Goal: Task Accomplishment & Management: Use online tool/utility

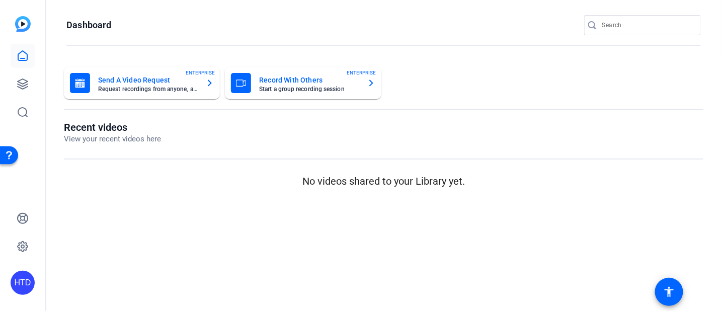
click at [116, 181] on p "No videos shared to your Library yet." at bounding box center [384, 181] width 640 height 15
click at [30, 84] on link at bounding box center [23, 84] width 24 height 24
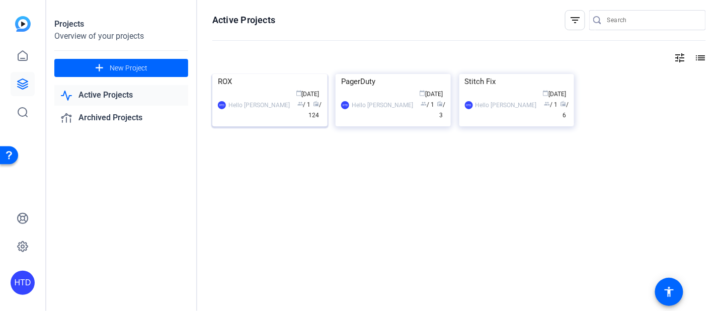
click at [236, 74] on img at bounding box center [269, 74] width 115 height 0
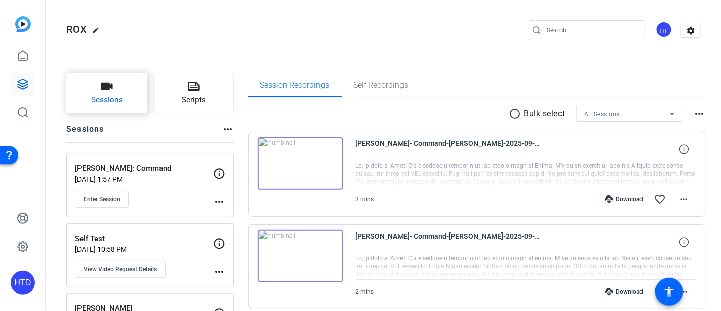
click at [114, 95] on span "Sessions" at bounding box center [107, 100] width 32 height 12
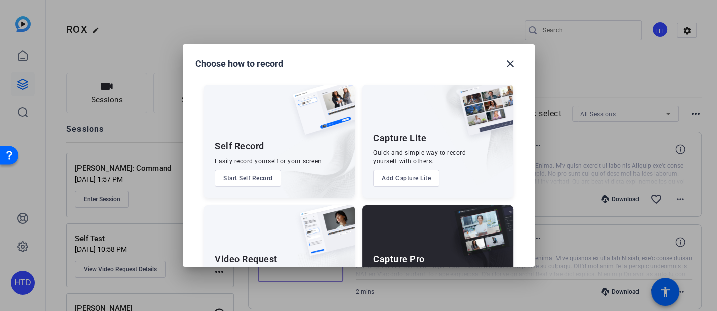
scroll to position [62, 0]
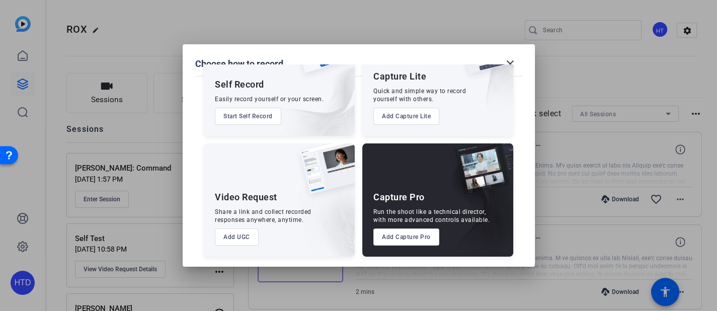
click at [410, 234] on button "Add Capture Pro" at bounding box center [406, 237] width 66 height 17
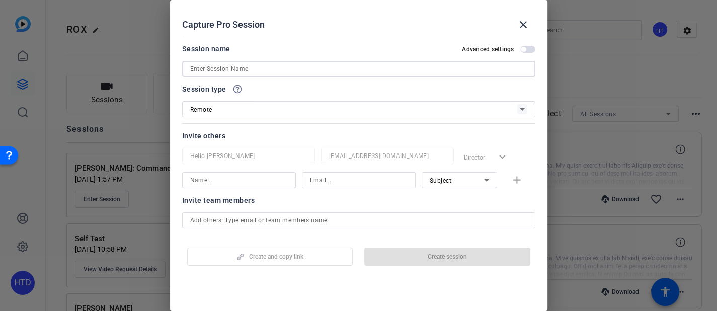
click at [239, 71] on input at bounding box center [358, 69] width 337 height 12
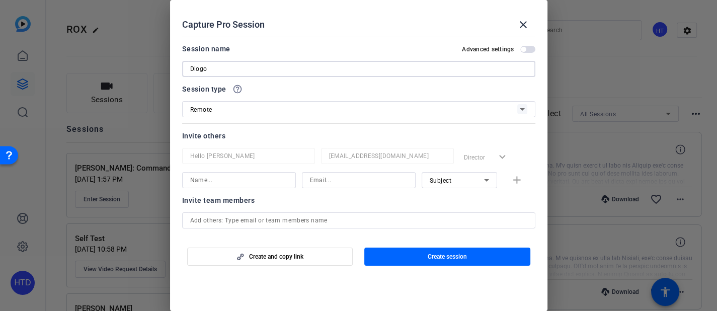
type input "Diogo"
click at [515, 47] on div "Advanced settings" at bounding box center [498, 49] width 73 height 8
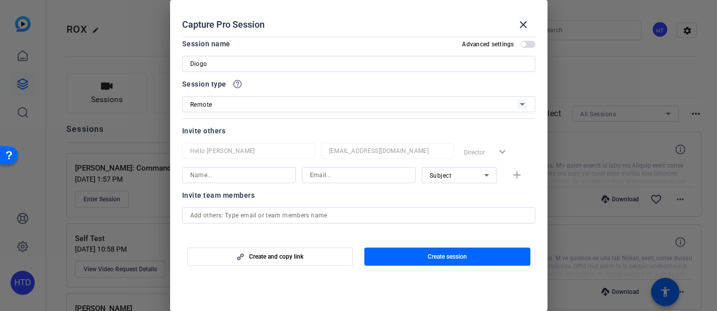
click at [518, 48] on div "Advanced settings" at bounding box center [498, 44] width 73 height 8
click at [521, 43] on span "button" at bounding box center [523, 44] width 5 height 5
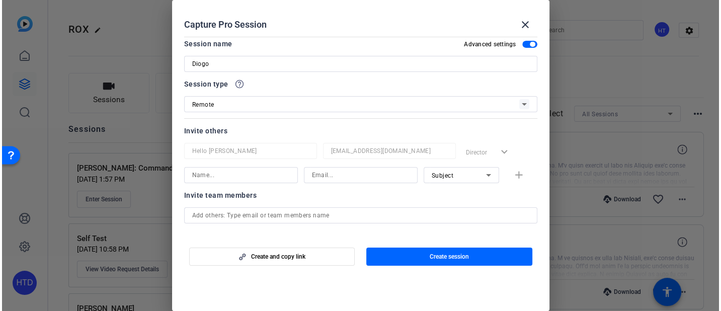
scroll to position [16, 0]
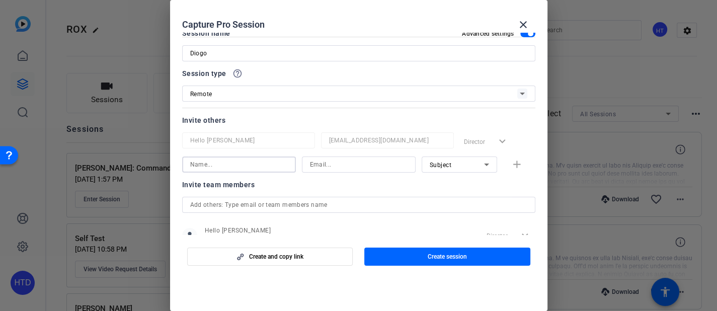
click at [253, 169] on input at bounding box center [239, 165] width 98 height 12
type input "Diogo"
type input "Diogo@rox.com"
click at [407, 258] on span "button" at bounding box center [447, 257] width 166 height 24
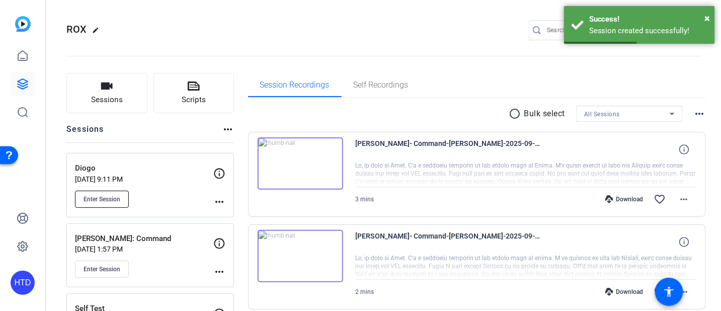
click at [99, 195] on span "Enter Session" at bounding box center [102, 199] width 37 height 8
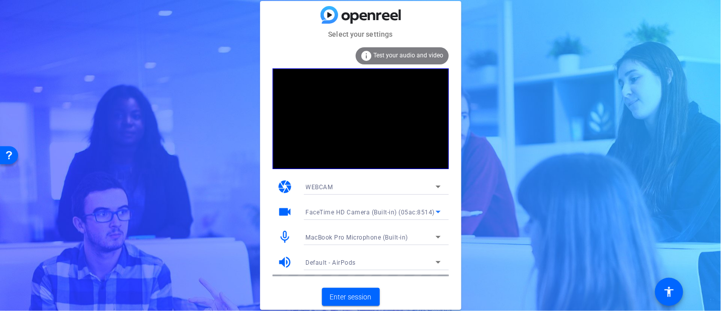
click at [345, 211] on span "FaceTime HD Camera (Built-in) (05ac:8514)" at bounding box center [370, 212] width 129 height 7
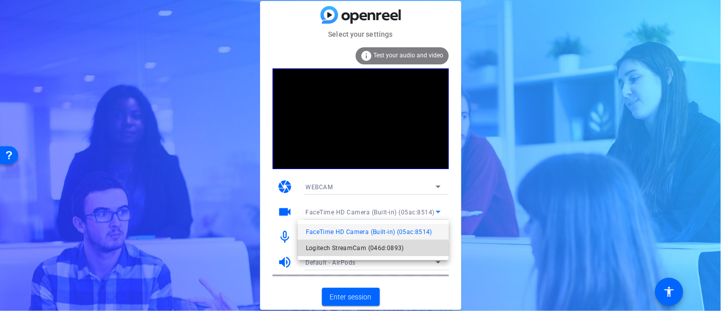
click at [355, 252] on span "Logitech StreamCam (046d:0893)" at bounding box center [355, 248] width 98 height 12
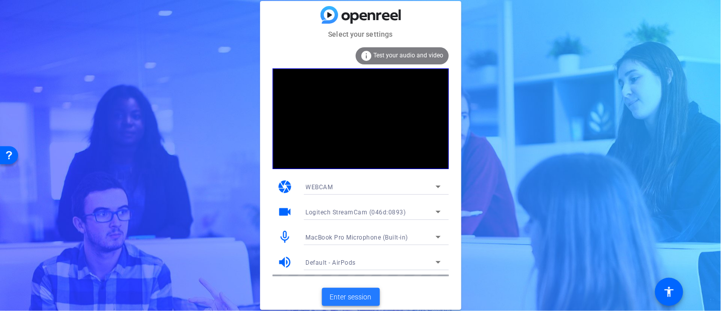
click at [351, 291] on span at bounding box center [351, 297] width 58 height 24
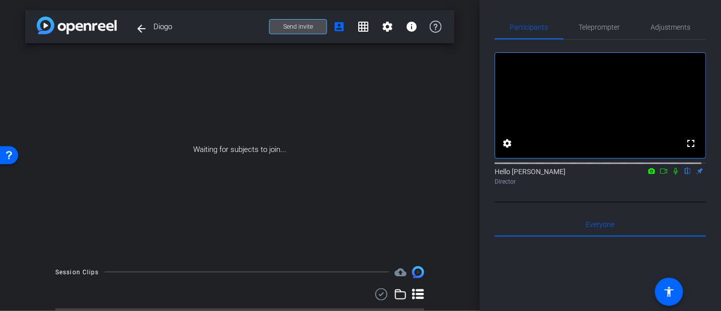
click at [276, 31] on span at bounding box center [298, 27] width 57 height 24
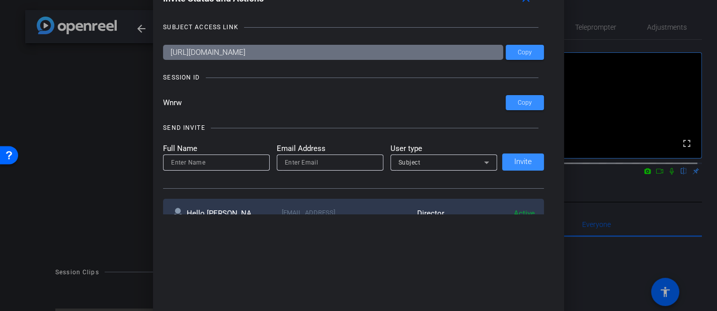
drag, startPoint x: 361, startPoint y: 52, endPoint x: 185, endPoint y: 45, distance: 176.8
click at [185, 45] on input "[URL][DOMAIN_NAME]" at bounding box center [333, 52] width 340 height 15
drag, startPoint x: 180, startPoint y: 101, endPoint x: 162, endPoint y: 103, distance: 17.7
click at [163, 103] on input "Wnrw" at bounding box center [334, 102] width 343 height 15
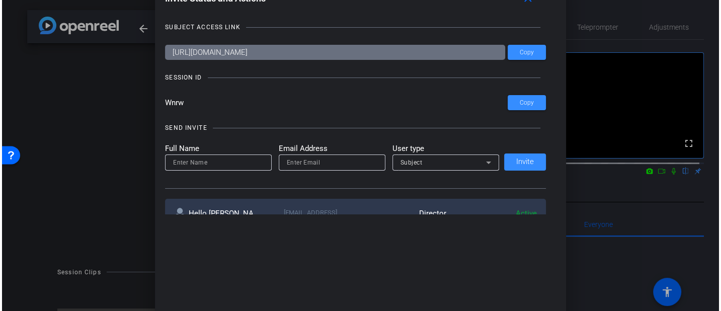
scroll to position [65, 0]
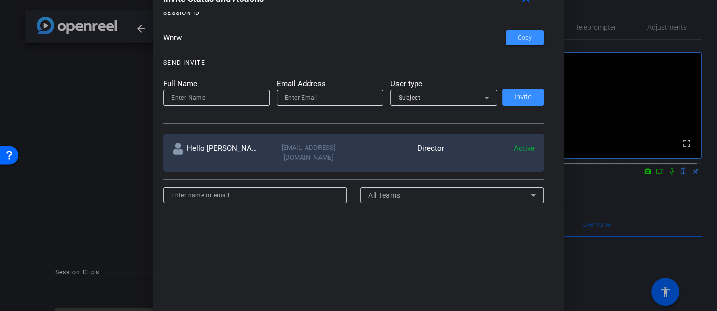
click at [147, 31] on div at bounding box center [358, 155] width 717 height 311
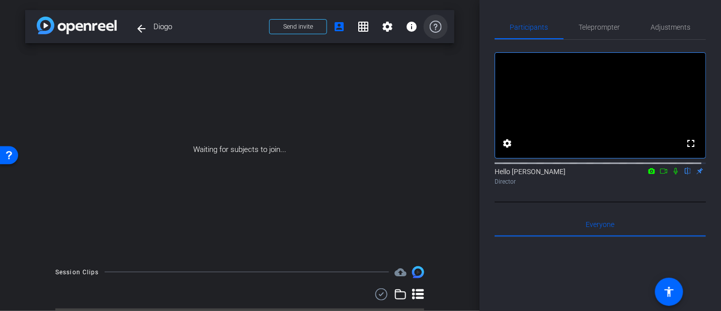
click at [430, 23] on icon at bounding box center [436, 27] width 12 height 12
click at [382, 29] on mat-icon "settings" at bounding box center [388, 27] width 12 height 12
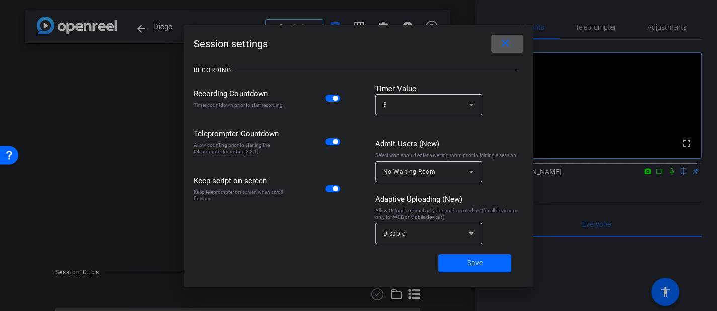
click at [439, 237] on div "Disable" at bounding box center [427, 233] width 86 height 13
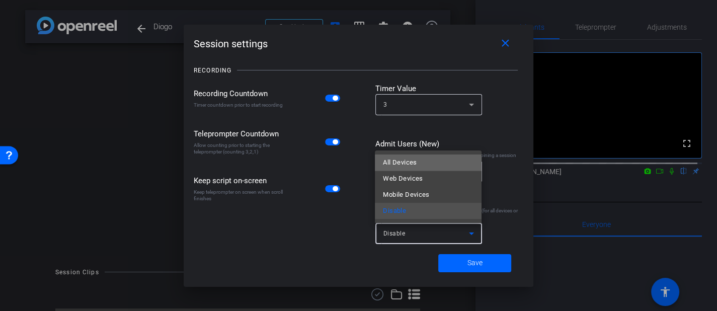
click at [421, 166] on mat-option "All Devices" at bounding box center [428, 163] width 107 height 16
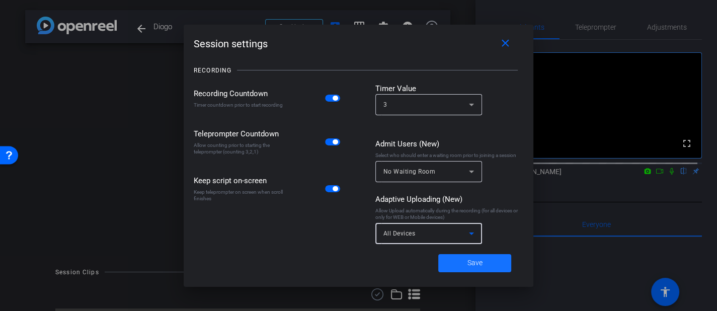
click at [488, 262] on span at bounding box center [474, 263] width 73 height 24
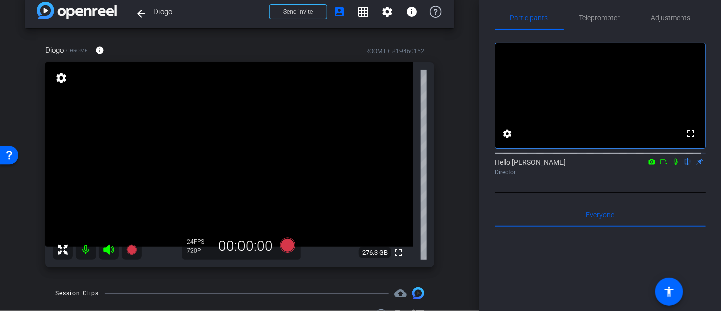
scroll to position [26, 0]
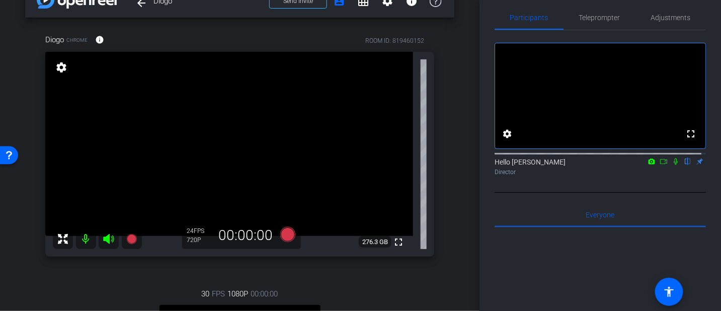
click at [109, 241] on icon at bounding box center [108, 239] width 11 height 10
click at [89, 241] on mat-icon at bounding box center [86, 239] width 20 height 20
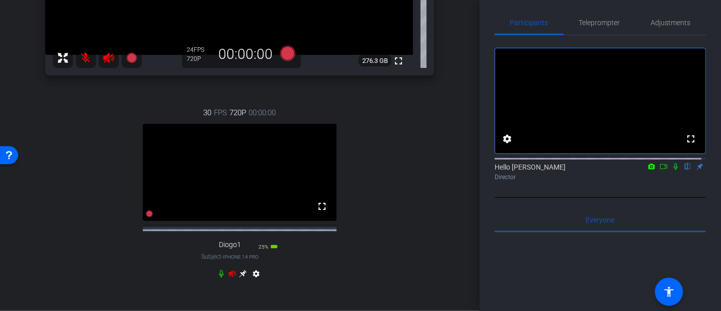
scroll to position [10, 0]
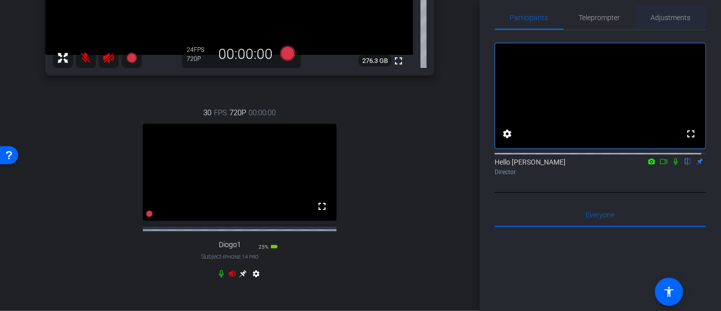
click at [673, 14] on span "Adjustments" at bounding box center [671, 17] width 40 height 7
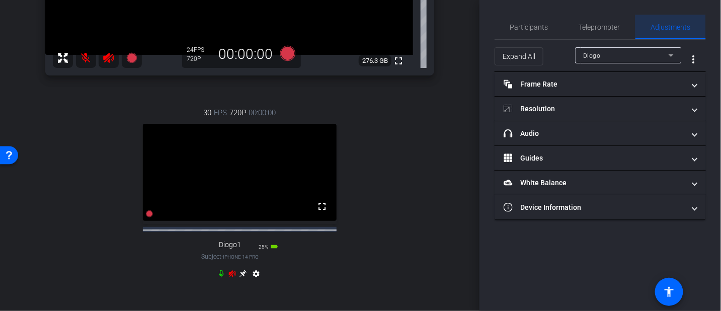
scroll to position [0, 0]
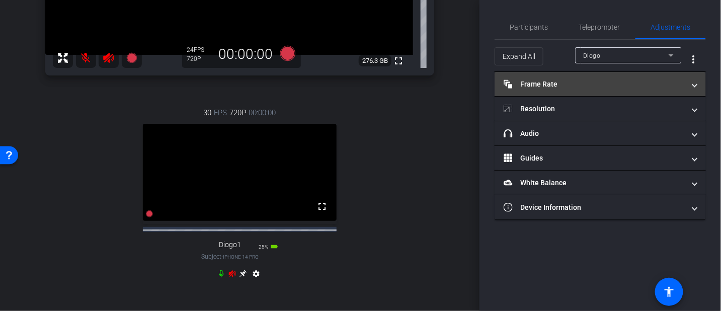
click at [597, 78] on mat-expansion-panel-header "Frame Rate Frame Rate" at bounding box center [600, 84] width 211 height 24
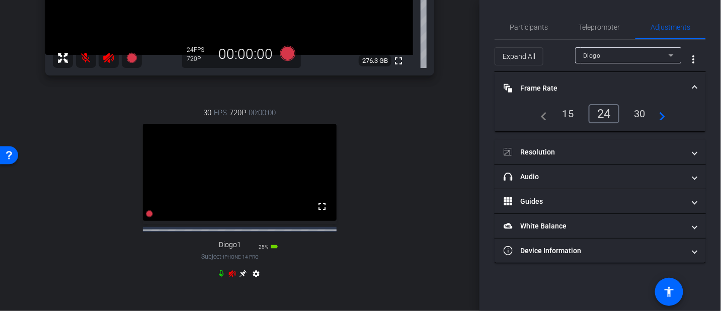
click at [601, 111] on div "24" at bounding box center [604, 113] width 31 height 19
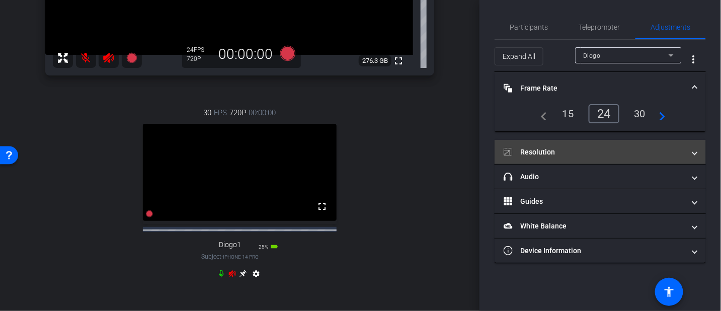
click at [586, 151] on mat-panel-title "Resolution" at bounding box center [594, 152] width 181 height 11
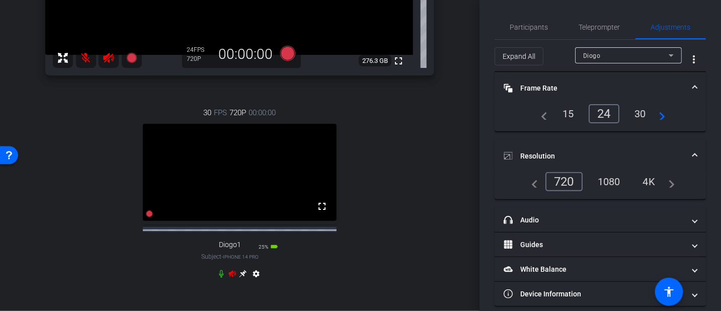
click at [609, 181] on div "1080" at bounding box center [609, 181] width 38 height 17
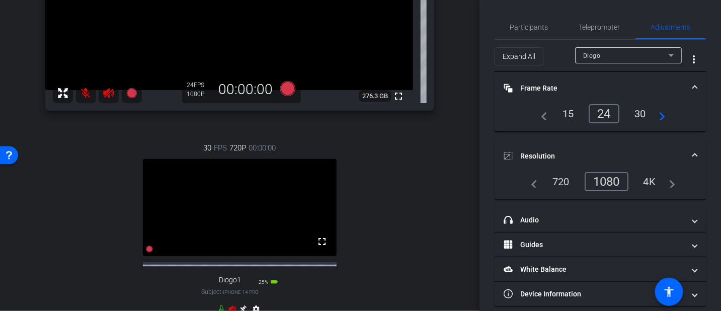
scroll to position [182, 0]
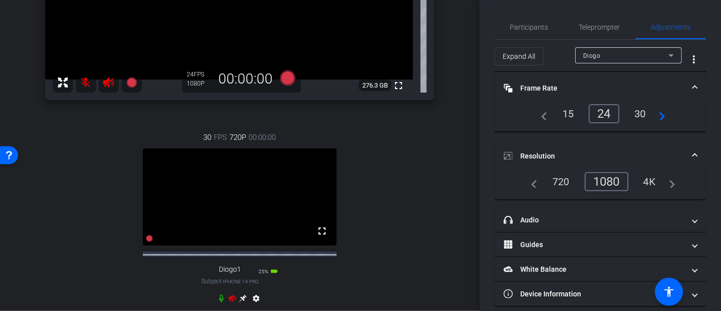
click at [653, 50] on div "Diogo" at bounding box center [626, 55] width 86 height 13
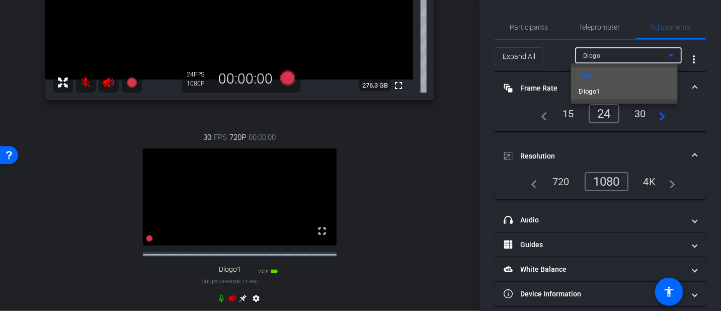
click at [613, 94] on mat-option "Diogo1" at bounding box center [624, 92] width 107 height 16
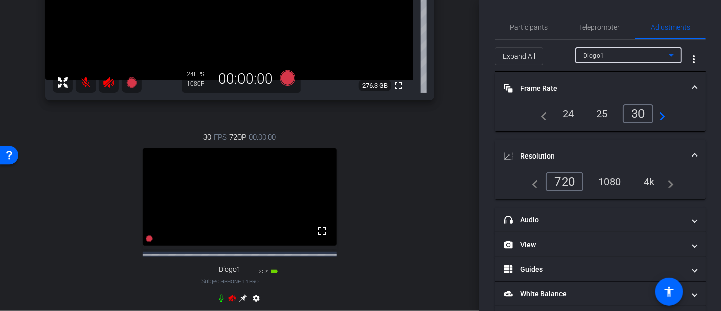
click at [560, 112] on div "24" at bounding box center [568, 113] width 27 height 17
click at [648, 184] on div "4k" at bounding box center [649, 181] width 26 height 17
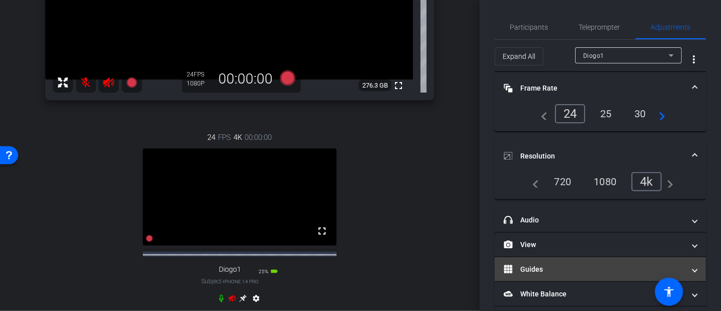
scroll to position [58, 0]
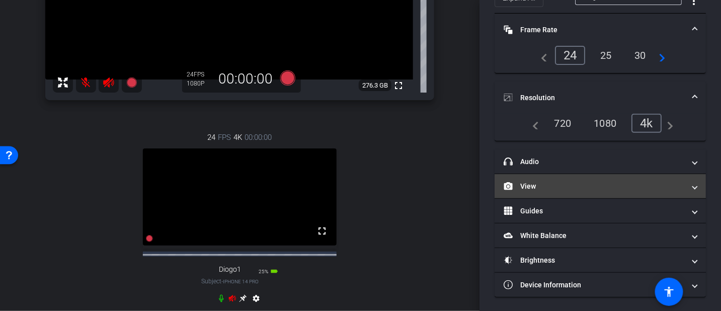
click at [542, 190] on mat-panel-title "View" at bounding box center [594, 186] width 181 height 11
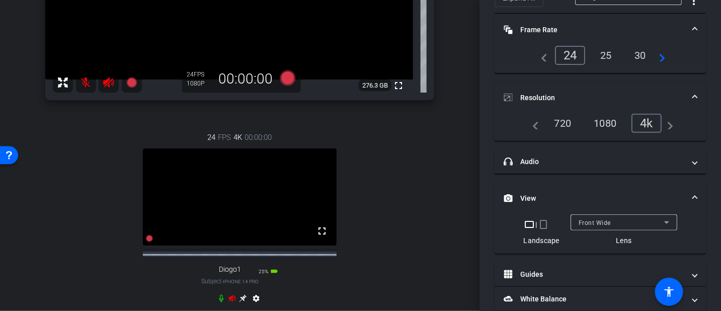
click at [617, 225] on div "Front Wide" at bounding box center [622, 222] width 86 height 13
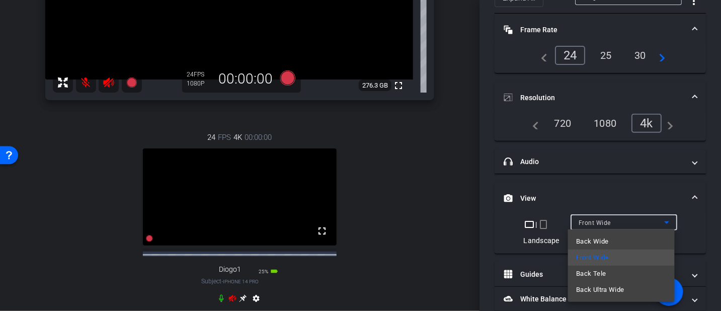
click at [611, 239] on mat-option "Back Wide" at bounding box center [621, 242] width 107 height 16
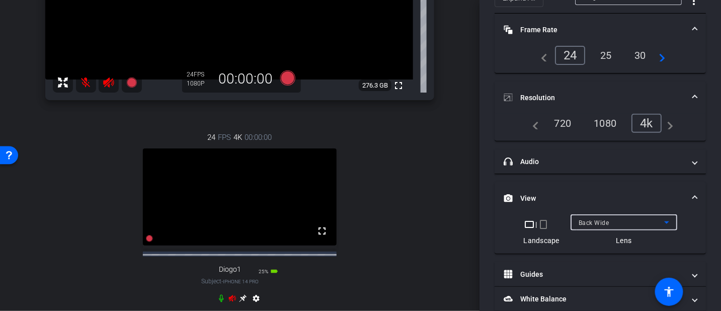
click at [602, 219] on span "Back Wide" at bounding box center [594, 222] width 31 height 7
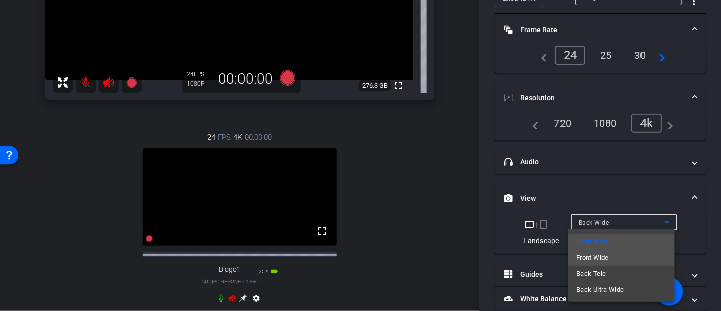
click at [609, 261] on span "Front Wide" at bounding box center [592, 258] width 33 height 12
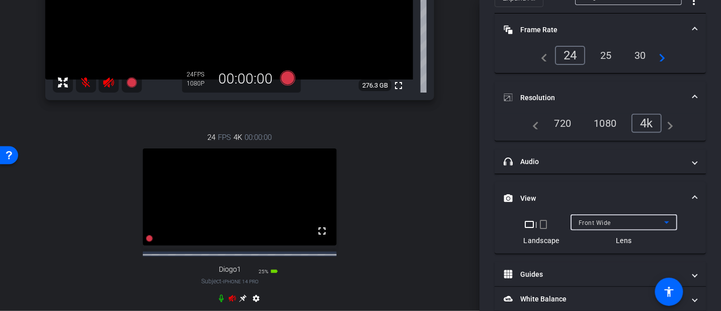
click at [229, 302] on icon at bounding box center [233, 298] width 8 height 8
click at [229, 301] on icon at bounding box center [232, 298] width 7 height 7
click at [220, 302] on icon at bounding box center [221, 298] width 8 height 8
click at [105, 79] on icon at bounding box center [109, 83] width 12 height 12
click at [85, 84] on mat-icon at bounding box center [86, 82] width 20 height 20
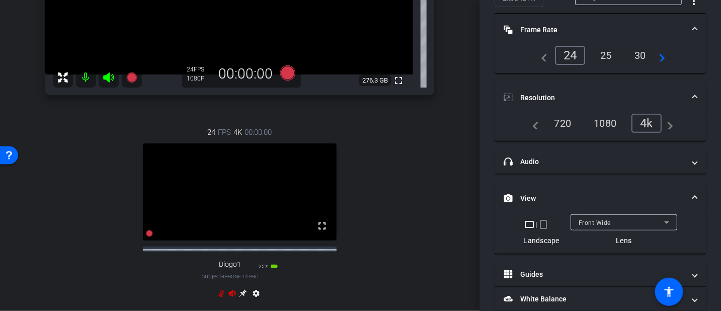
scroll to position [197, 0]
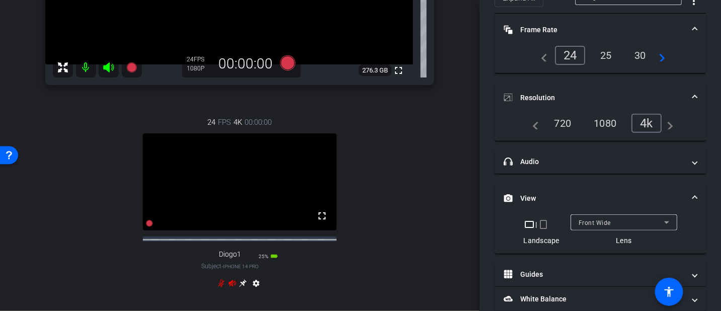
click at [86, 64] on mat-icon at bounding box center [86, 67] width 20 height 20
click at [221, 287] on icon at bounding box center [221, 284] width 6 height 8
click at [233, 287] on icon at bounding box center [233, 283] width 8 height 8
click at [112, 67] on icon at bounding box center [108, 67] width 11 height 10
click at [229, 286] on icon at bounding box center [232, 283] width 7 height 7
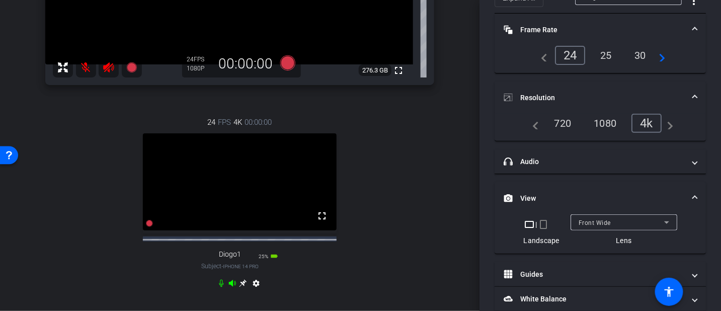
click at [221, 287] on icon at bounding box center [221, 284] width 5 height 8
click at [110, 68] on icon at bounding box center [109, 67] width 12 height 12
click at [89, 68] on mat-icon at bounding box center [86, 67] width 20 height 20
click at [105, 64] on icon at bounding box center [109, 67] width 12 height 12
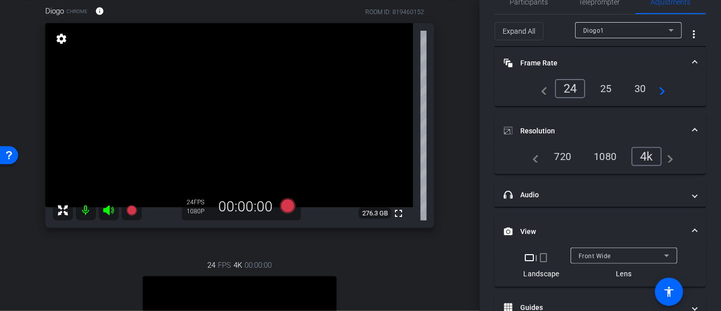
scroll to position [0, 0]
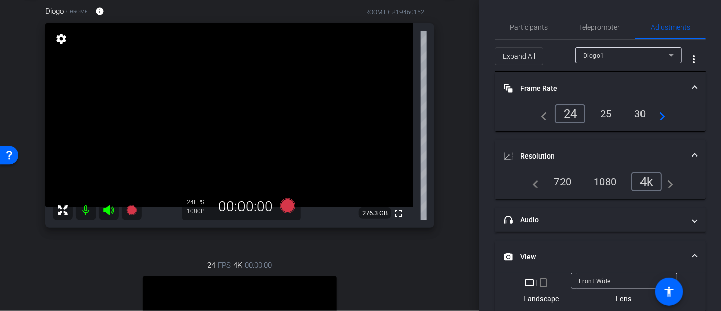
click at [610, 55] on div "Diogo1" at bounding box center [626, 55] width 86 height 13
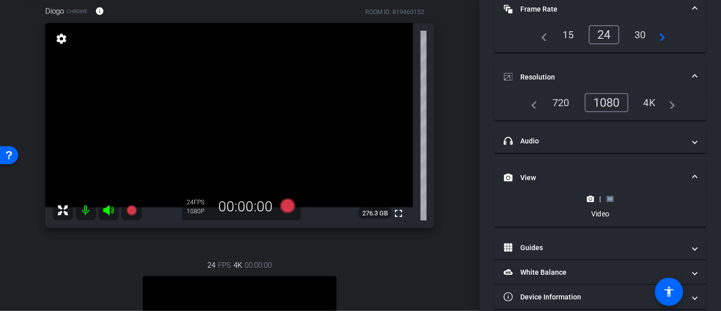
scroll to position [85, 0]
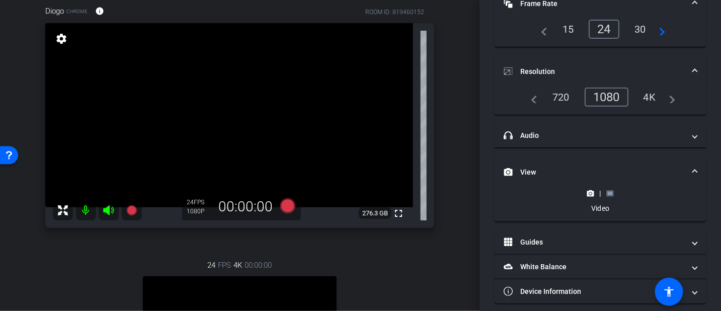
click at [609, 194] on rect at bounding box center [611, 193] width 6 height 4
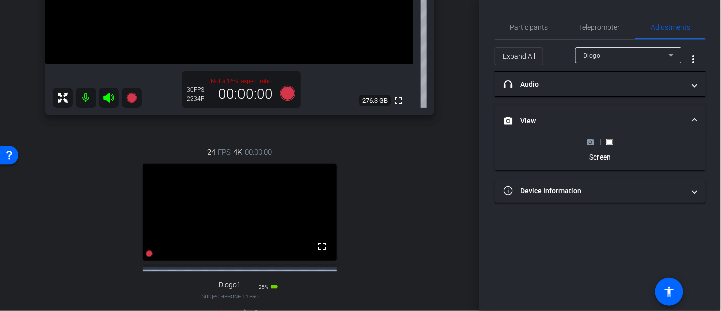
scroll to position [202, 0]
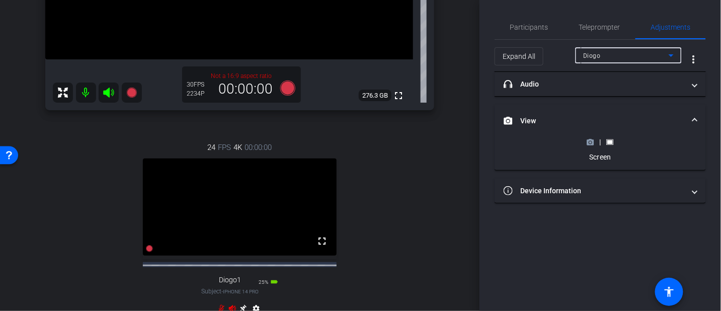
click at [591, 51] on div "Diogo" at bounding box center [626, 55] width 86 height 13
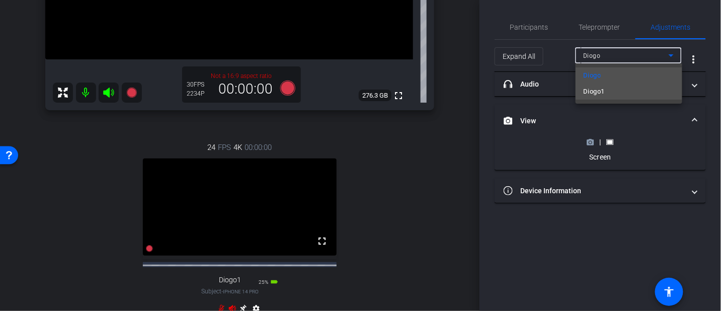
click at [604, 89] on span "Diogo1" at bounding box center [594, 92] width 21 height 12
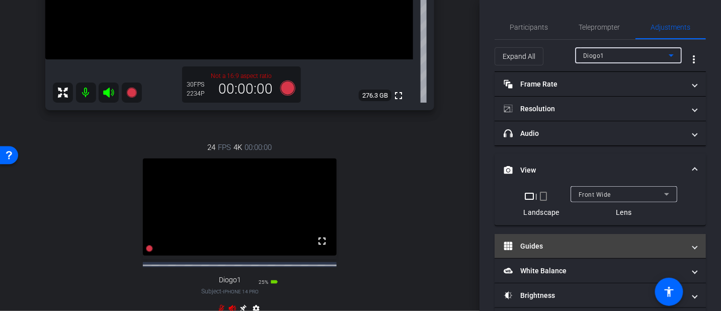
scroll to position [10, 0]
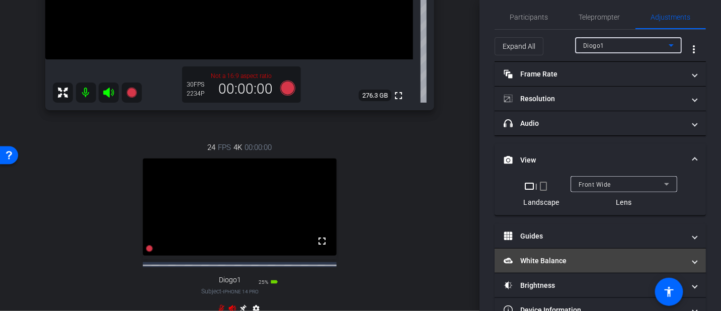
click at [573, 258] on mat-panel-title "White Balance White Balance" at bounding box center [594, 261] width 181 height 11
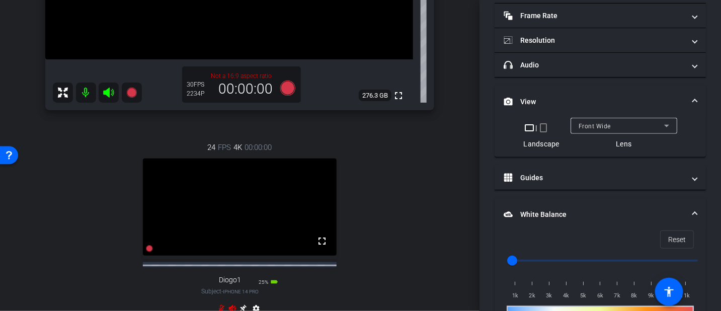
scroll to position [110, 0]
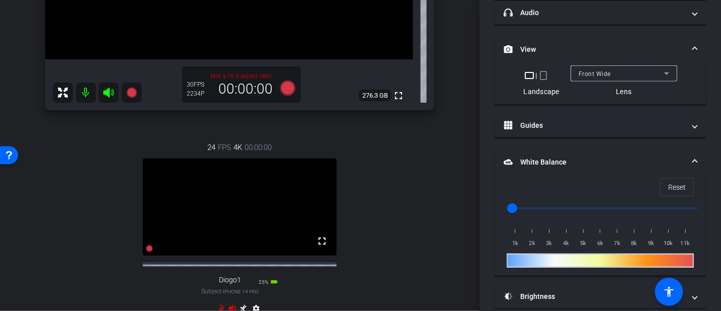
click at [546, 175] on mat-expansion-panel-header "White Balance White Balance" at bounding box center [600, 162] width 211 height 32
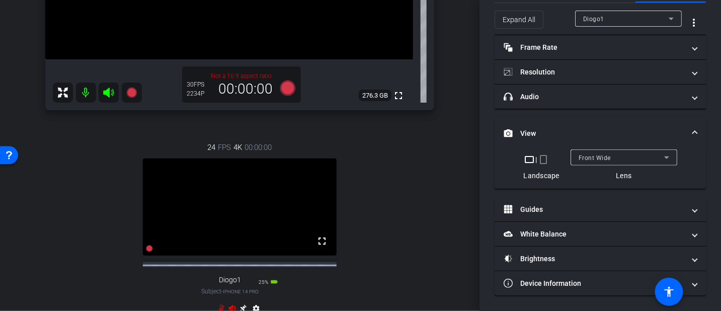
scroll to position [35, 0]
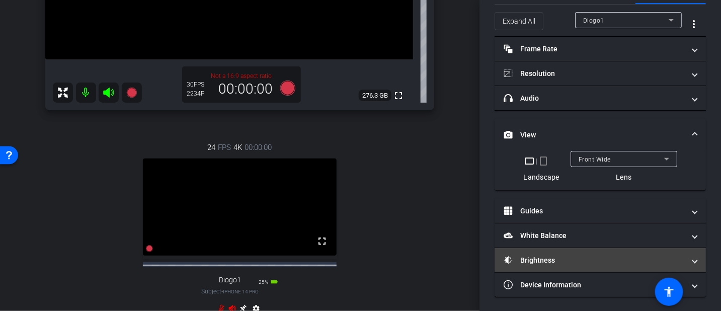
click at [562, 255] on mat-panel-title "Brightness" at bounding box center [594, 260] width 181 height 11
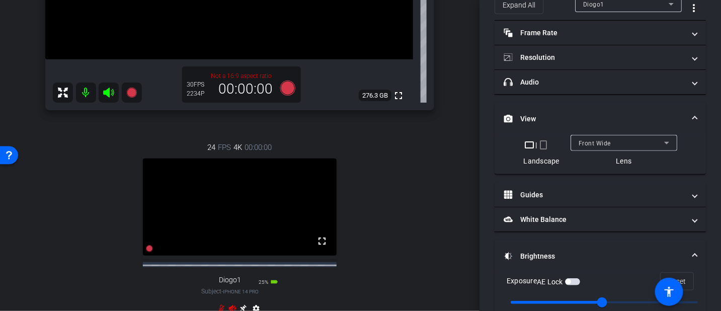
scroll to position [128, 0]
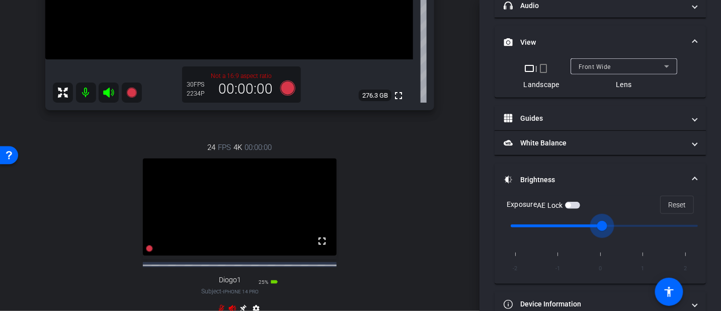
click at [595, 225] on input "range" at bounding box center [604, 226] width 208 height 22
drag, startPoint x: 592, startPoint y: 223, endPoint x: 575, endPoint y: 226, distance: 17.3
type input "-1"
click at [575, 226] on input "range" at bounding box center [604, 226] width 208 height 22
click at [283, 88] on icon at bounding box center [287, 88] width 15 height 15
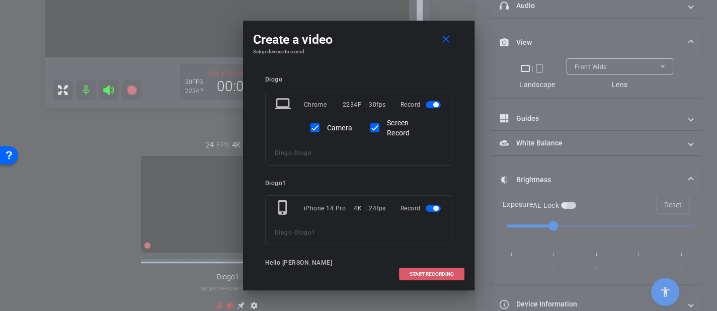
click at [437, 272] on span "START RECORDING" at bounding box center [432, 274] width 44 height 5
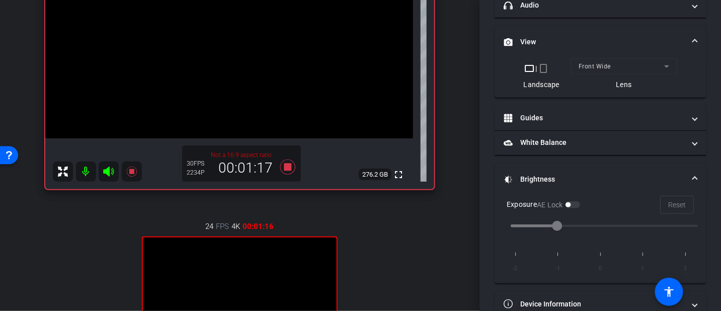
scroll to position [95, 0]
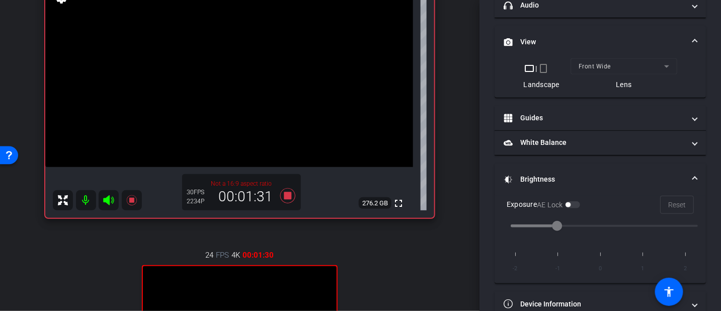
click at [456, 187] on div "arrow_back Diogo Back to project Send invite account_box grid_on settings info …" at bounding box center [240, 60] width 480 height 311
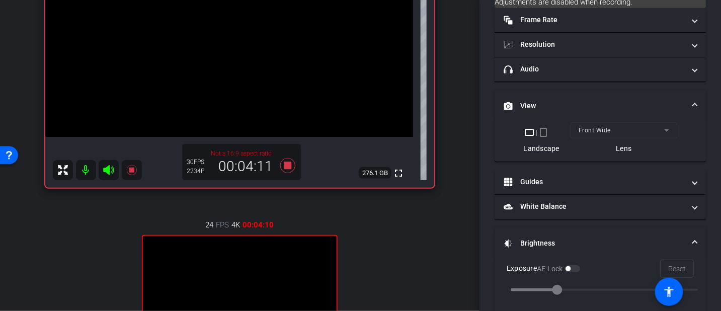
scroll to position [0, 0]
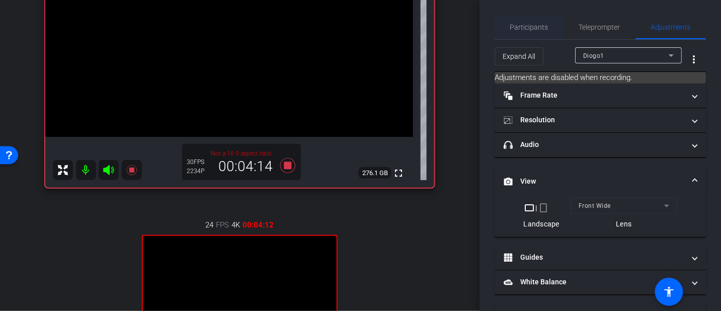
click at [526, 30] on span "Participants" at bounding box center [529, 27] width 38 height 7
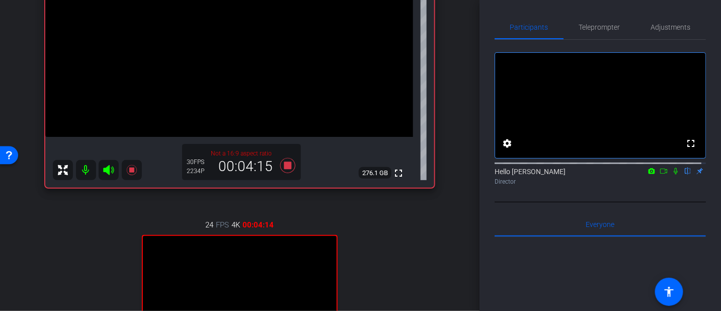
click at [672, 175] on icon at bounding box center [676, 171] width 8 height 7
click at [662, 175] on icon at bounding box center [664, 171] width 8 height 7
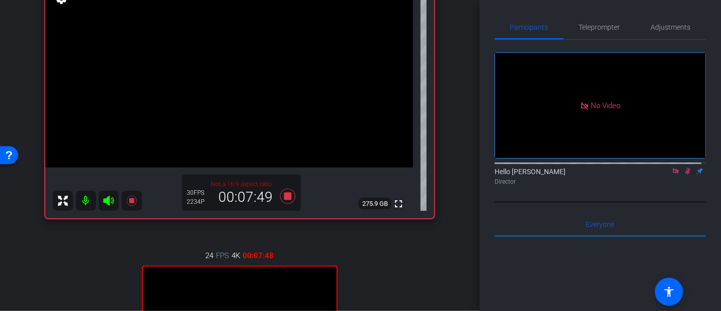
scroll to position [99, 0]
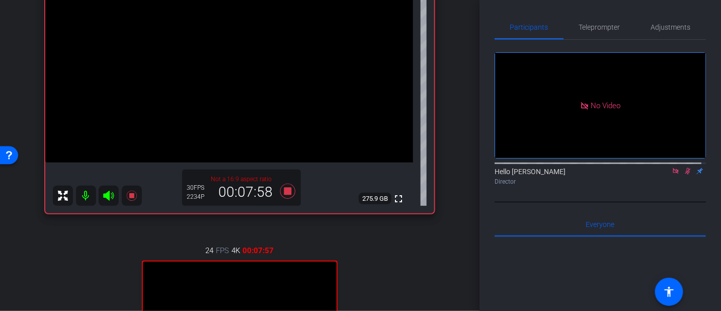
click at [684, 175] on icon at bounding box center [688, 171] width 8 height 7
click at [672, 175] on icon at bounding box center [676, 171] width 8 height 7
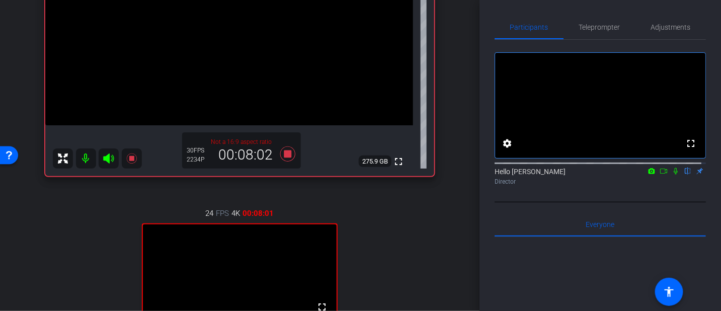
scroll to position [208, 0]
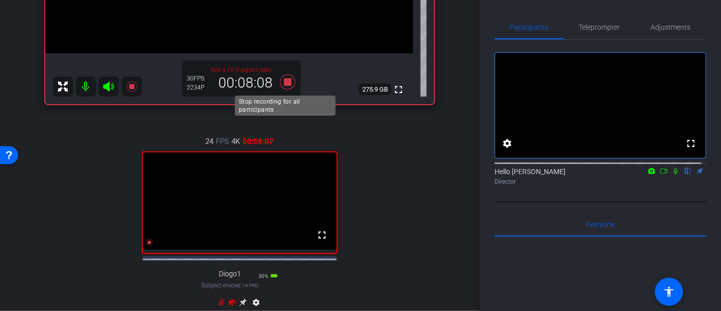
click at [286, 81] on icon at bounding box center [287, 81] width 15 height 15
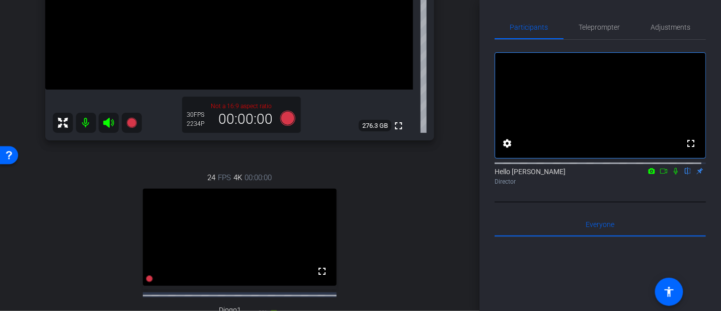
scroll to position [162, 0]
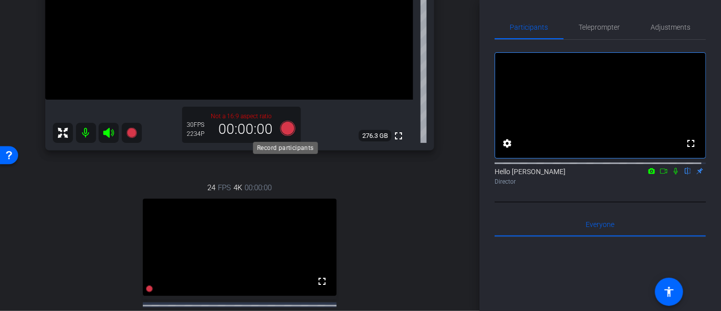
click at [284, 128] on icon at bounding box center [287, 128] width 15 height 15
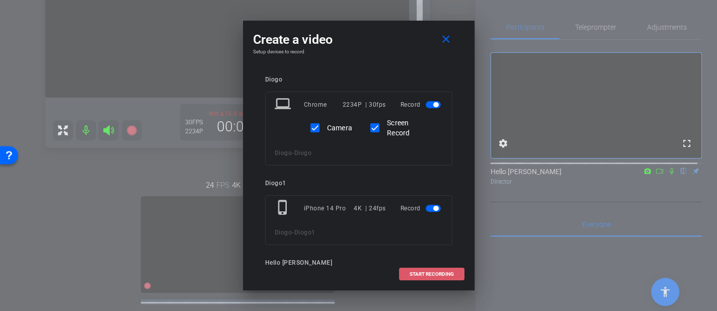
click at [442, 275] on span "START RECORDING" at bounding box center [432, 274] width 44 height 5
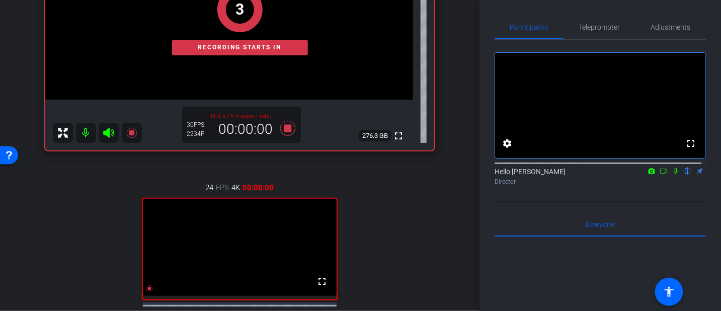
click at [672, 175] on icon at bounding box center [676, 171] width 8 height 7
click at [662, 175] on icon at bounding box center [664, 171] width 8 height 7
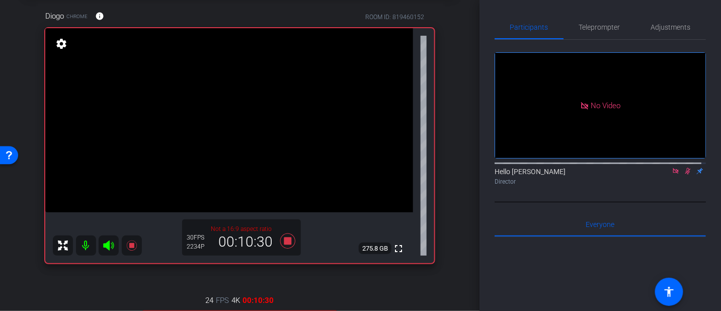
scroll to position [142, 0]
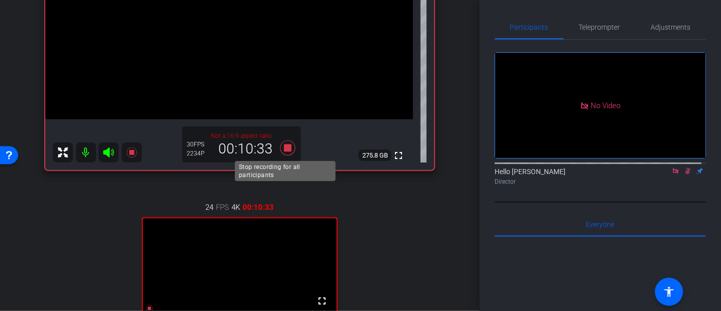
click at [286, 147] on icon at bounding box center [287, 147] width 15 height 15
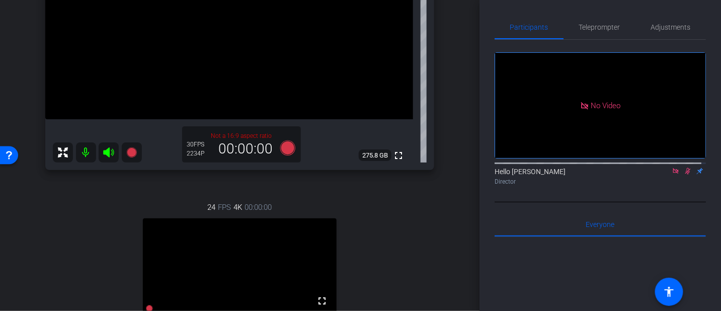
click at [672, 175] on icon at bounding box center [676, 171] width 8 height 7
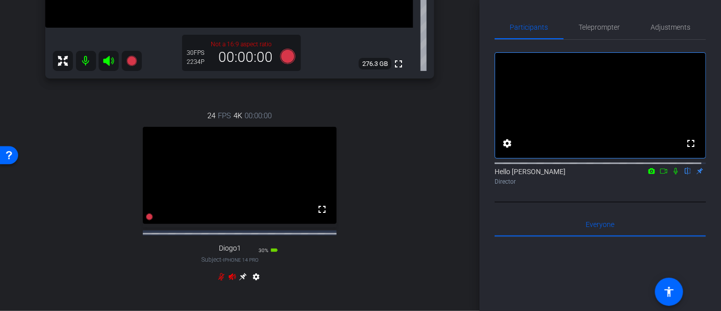
scroll to position [202, 0]
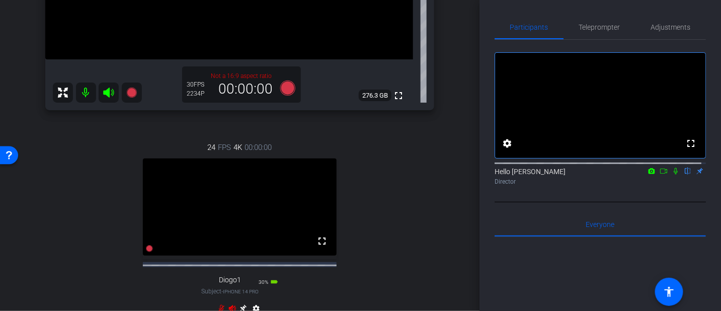
click at [672, 175] on icon at bounding box center [676, 171] width 8 height 7
click at [661, 175] on icon at bounding box center [664, 171] width 8 height 7
click at [282, 83] on icon at bounding box center [287, 88] width 15 height 15
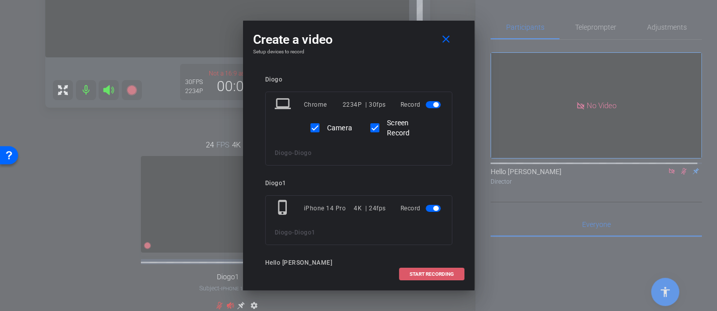
click at [437, 276] on span "START RECORDING" at bounding box center [432, 274] width 44 height 5
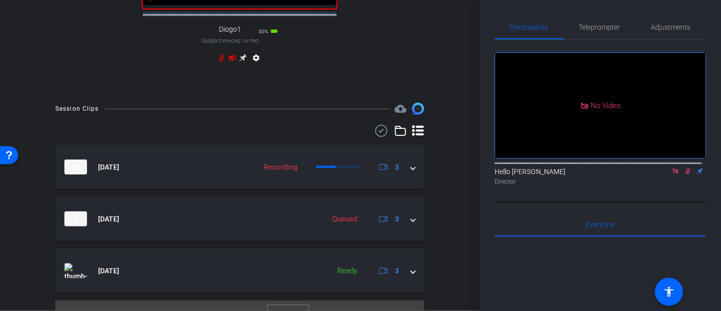
scroll to position [478, 0]
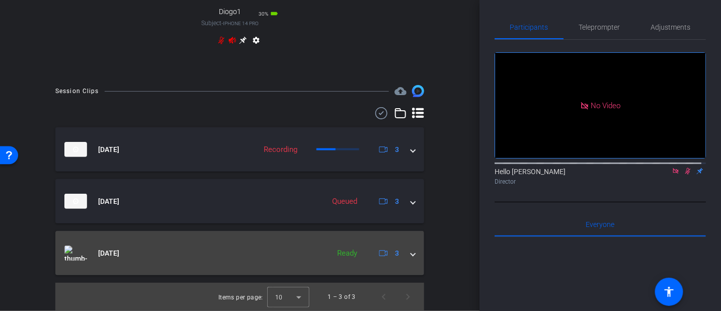
click at [405, 257] on div "[DATE] Ready 3" at bounding box center [237, 253] width 347 height 15
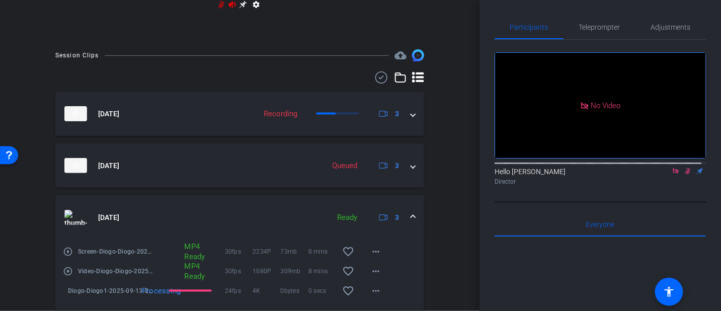
scroll to position [512, 0]
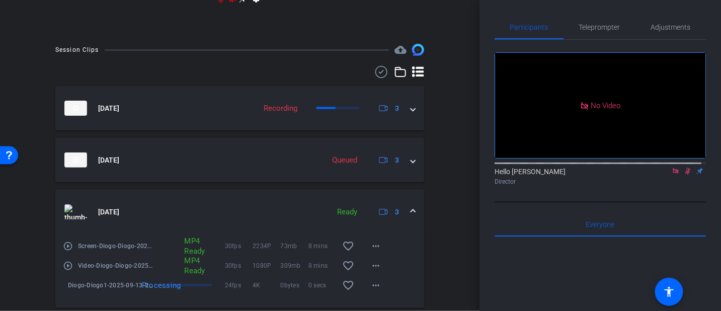
click at [411, 214] on span at bounding box center [413, 212] width 4 height 11
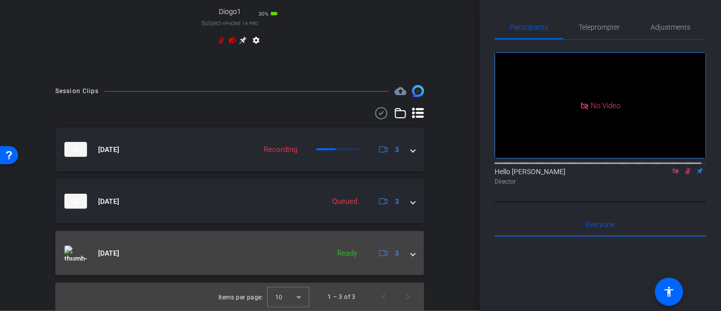
scroll to position [478, 0]
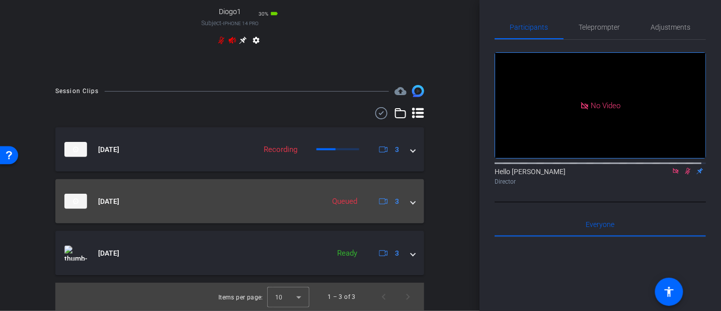
click at [411, 203] on span at bounding box center [413, 201] width 4 height 11
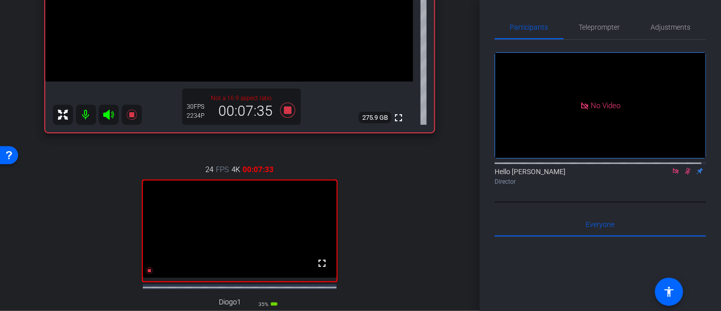
scroll to position [170, 0]
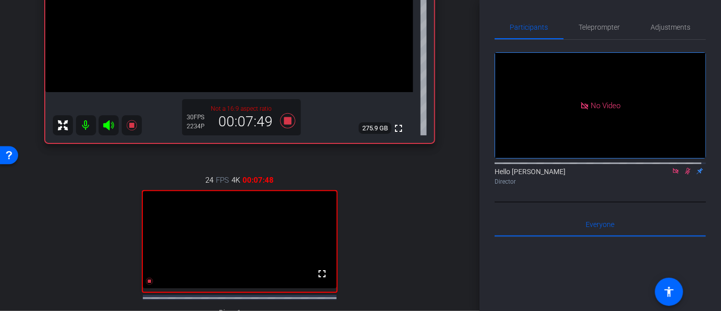
click at [686, 175] on icon at bounding box center [689, 171] width 6 height 7
click at [674, 175] on icon at bounding box center [676, 171] width 8 height 7
click at [672, 175] on icon at bounding box center [676, 171] width 8 height 7
click at [660, 175] on icon at bounding box center [664, 171] width 8 height 7
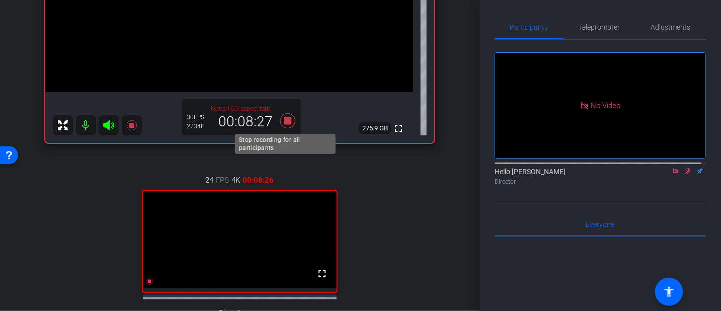
click at [282, 122] on icon at bounding box center [287, 120] width 15 height 15
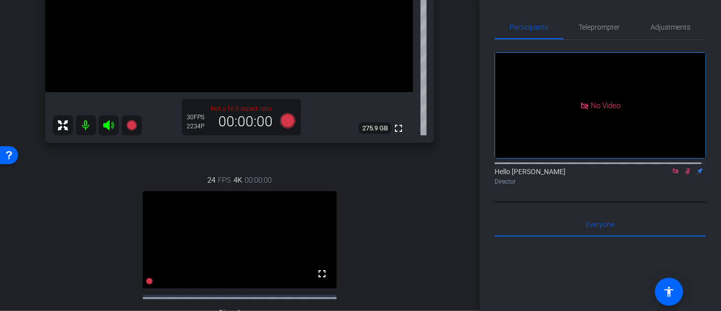
click at [686, 175] on icon at bounding box center [689, 171] width 6 height 7
click at [672, 175] on icon at bounding box center [676, 171] width 8 height 7
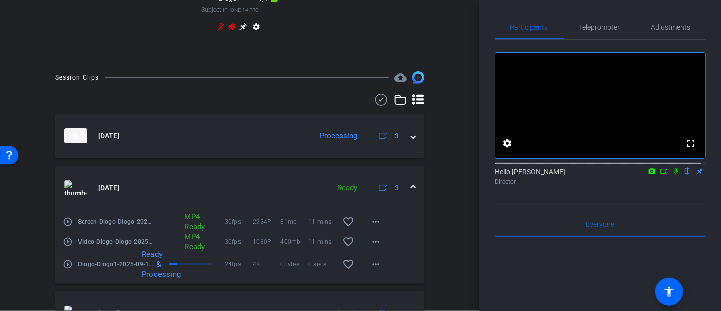
scroll to position [500, 0]
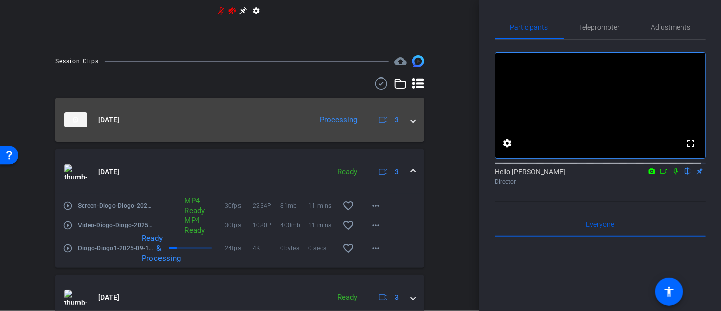
click at [411, 125] on span at bounding box center [413, 120] width 4 height 11
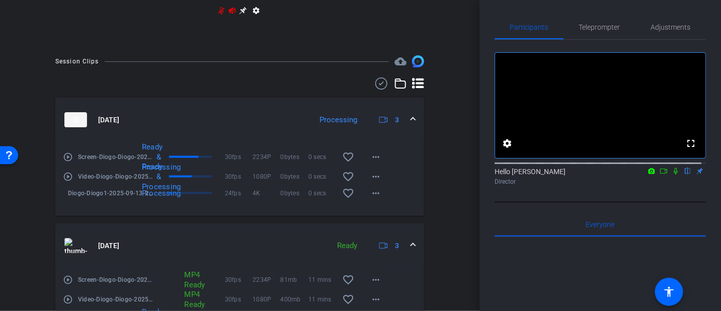
click at [411, 125] on span at bounding box center [413, 120] width 4 height 11
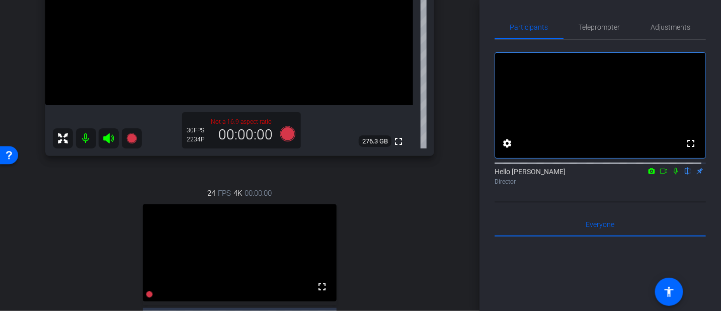
scroll to position [162, 0]
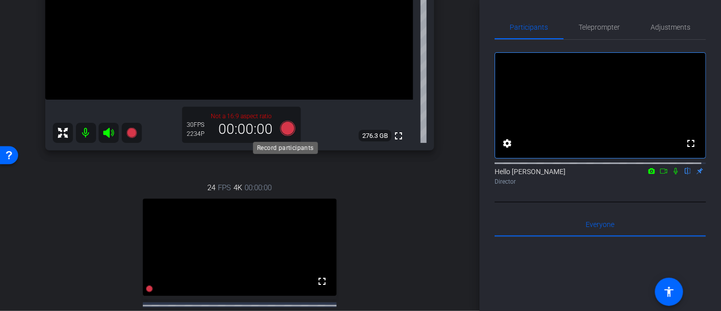
click at [285, 128] on icon at bounding box center [287, 128] width 15 height 15
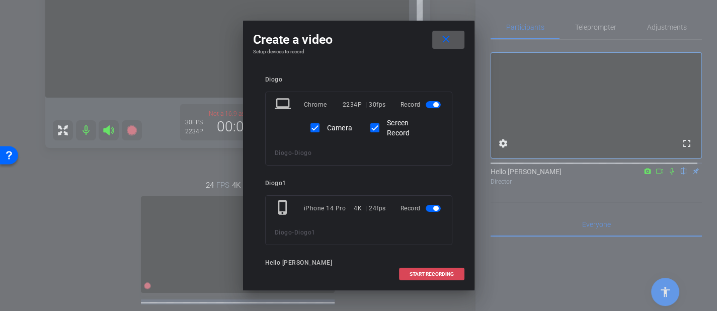
click at [427, 275] on span "START RECORDING" at bounding box center [432, 274] width 44 height 5
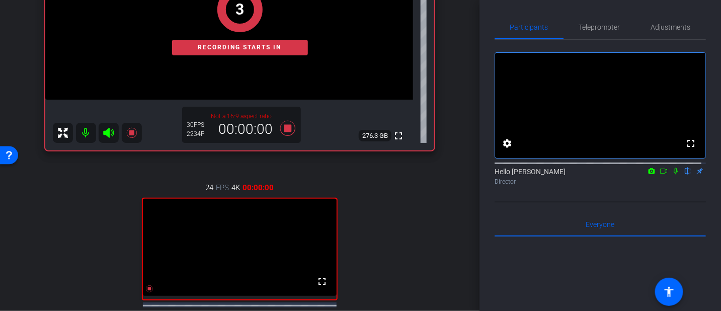
click at [670, 176] on mat-icon at bounding box center [676, 171] width 12 height 9
click at [663, 174] on icon at bounding box center [663, 171] width 7 height 5
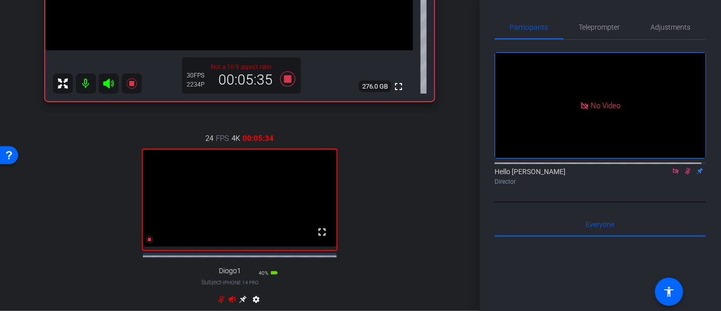
scroll to position [216, 0]
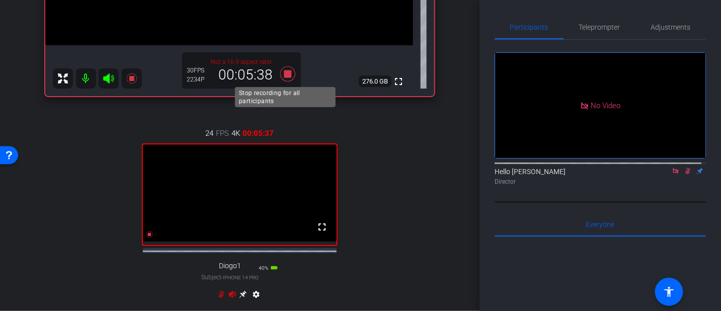
click at [284, 71] on icon at bounding box center [287, 73] width 15 height 15
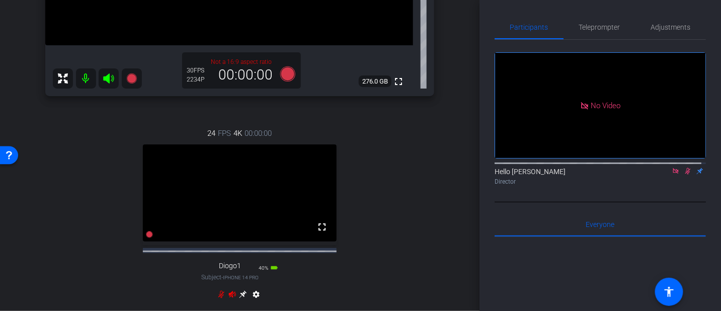
click at [684, 175] on icon at bounding box center [688, 171] width 8 height 7
click at [673, 174] on icon at bounding box center [676, 171] width 6 height 6
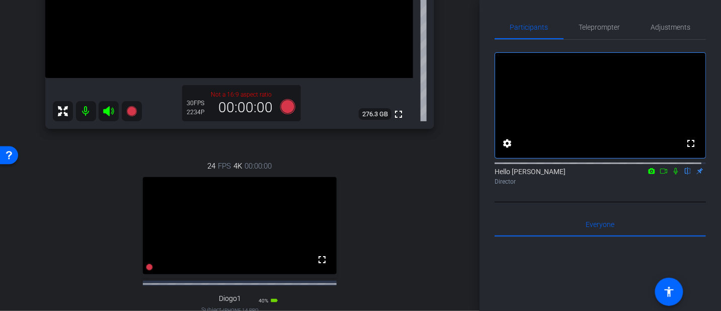
scroll to position [178, 0]
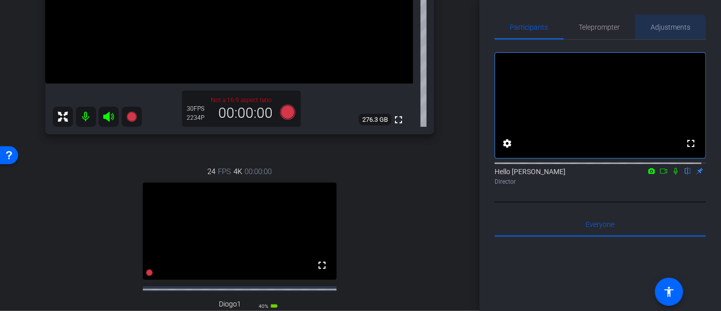
click at [657, 32] on span "Adjustments" at bounding box center [671, 27] width 40 height 24
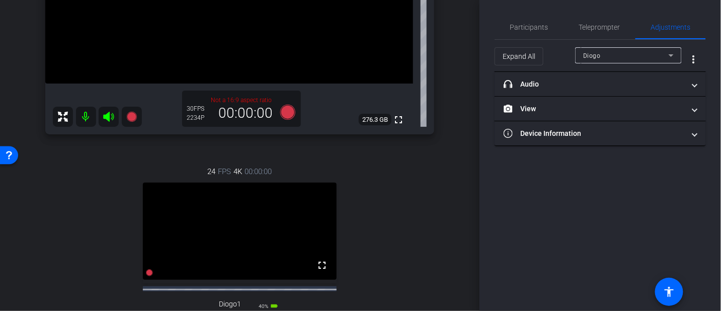
click at [626, 56] on div "Diogo" at bounding box center [626, 55] width 86 height 13
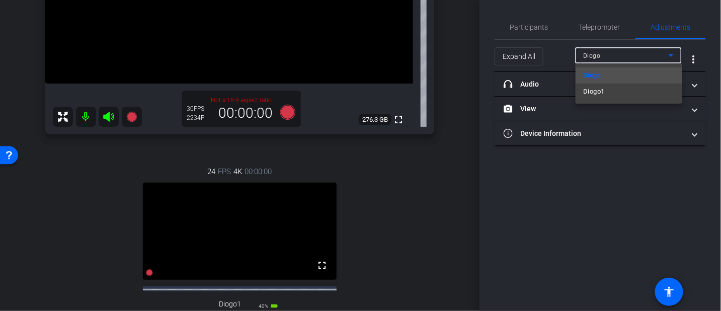
click at [597, 94] on span "Diogo1" at bounding box center [594, 92] width 21 height 12
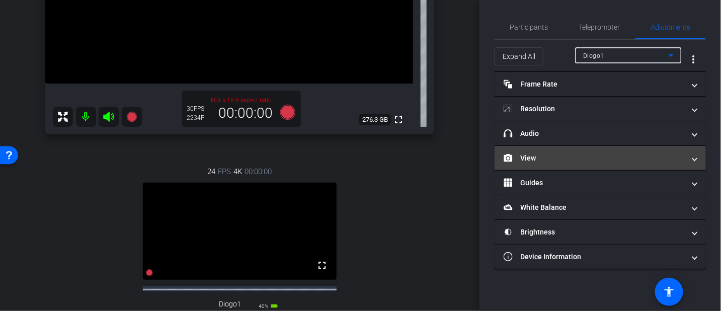
click at [542, 156] on mat-panel-title "View" at bounding box center [594, 158] width 181 height 11
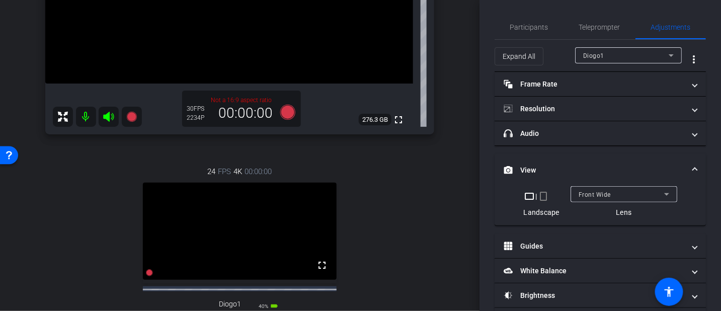
click at [615, 192] on div "Front Wide" at bounding box center [622, 194] width 86 height 13
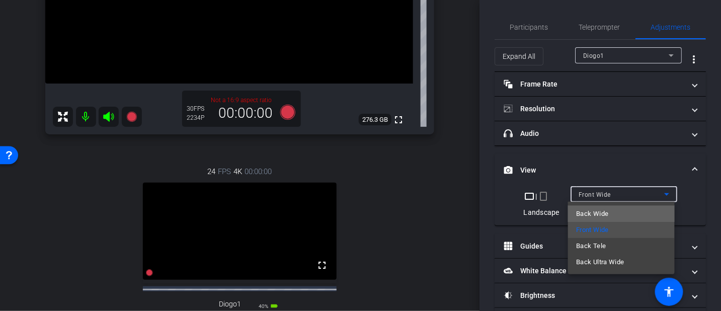
click at [620, 215] on mat-option "Back Wide" at bounding box center [621, 214] width 107 height 16
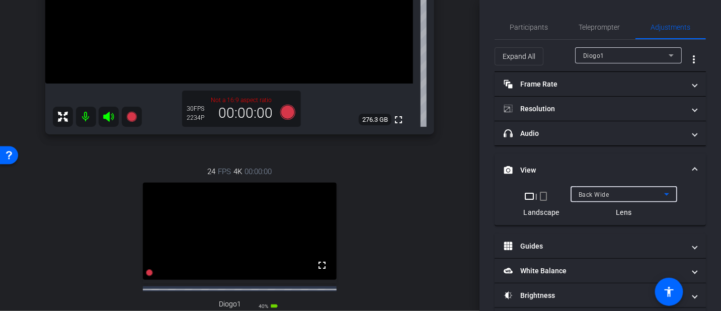
click at [612, 190] on div "Back Wide" at bounding box center [622, 194] width 86 height 13
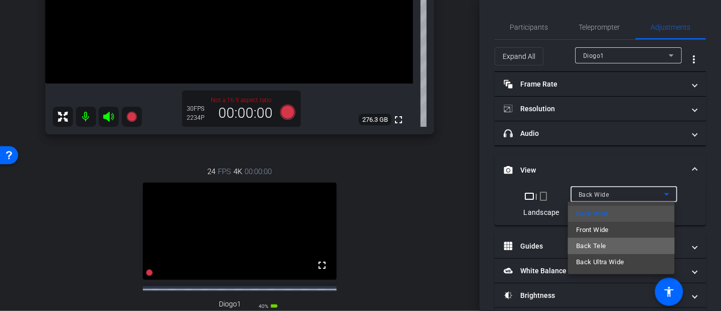
click at [614, 242] on mat-option "Back Tele" at bounding box center [621, 246] width 107 height 16
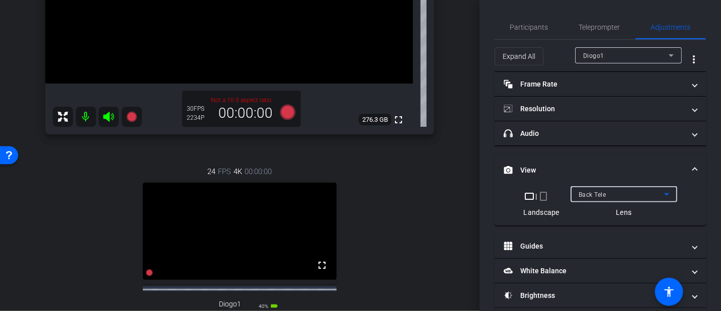
click at [627, 194] on div "Back Tele" at bounding box center [622, 194] width 86 height 13
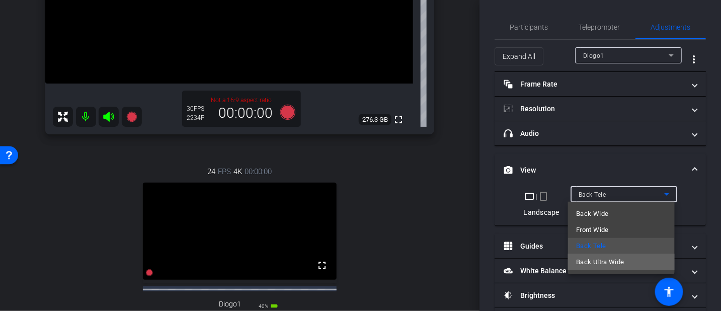
click at [621, 262] on span "Back Ultra Wide" at bounding box center [600, 262] width 48 height 12
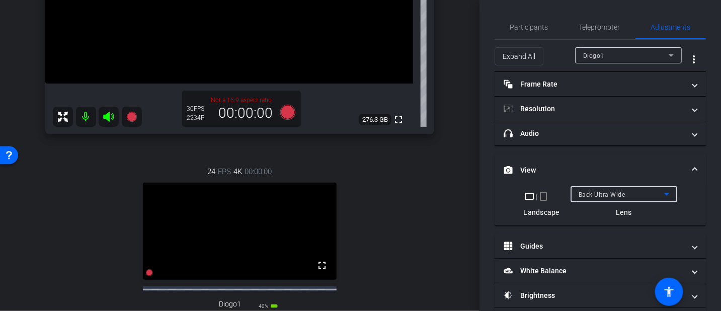
click at [604, 187] on div "Back Ultra Wide" at bounding box center [624, 194] width 91 height 16
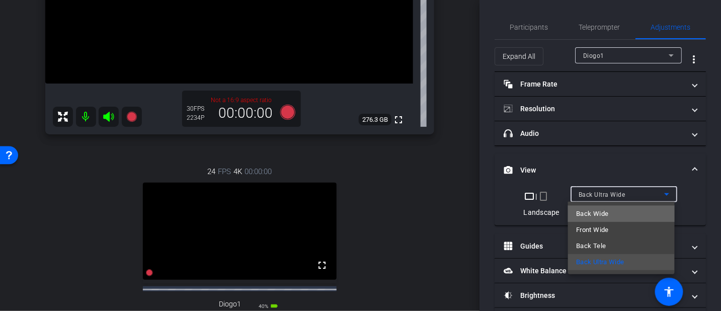
click at [605, 211] on span "Back Wide" at bounding box center [592, 214] width 32 height 12
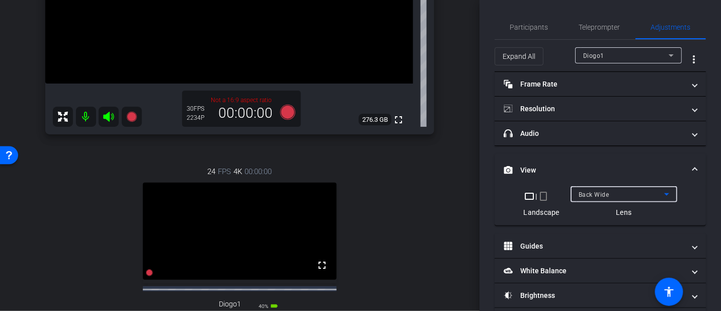
click at [617, 190] on div "Back Wide" at bounding box center [622, 194] width 86 height 13
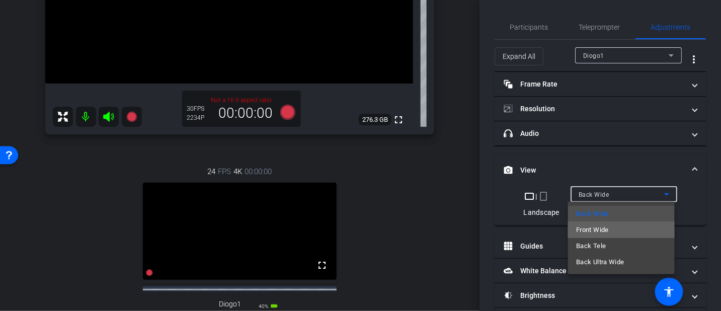
click at [617, 226] on mat-option "Front Wide" at bounding box center [621, 230] width 107 height 16
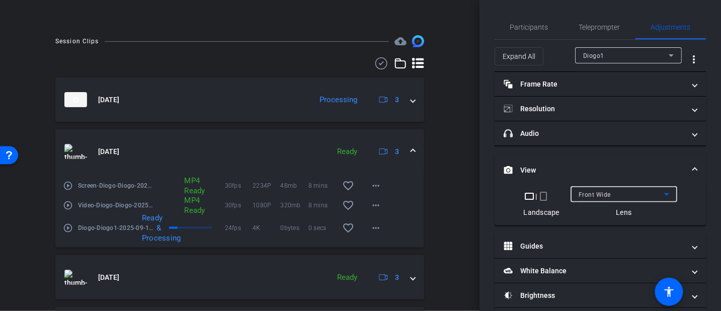
scroll to position [532, 0]
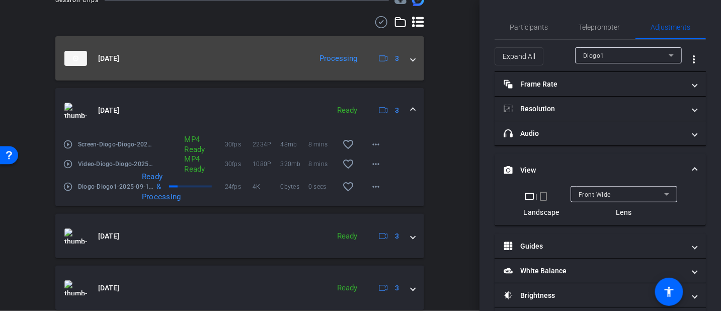
click at [411, 70] on mat-expansion-panel-header "[DATE] Processing 3" at bounding box center [239, 58] width 369 height 44
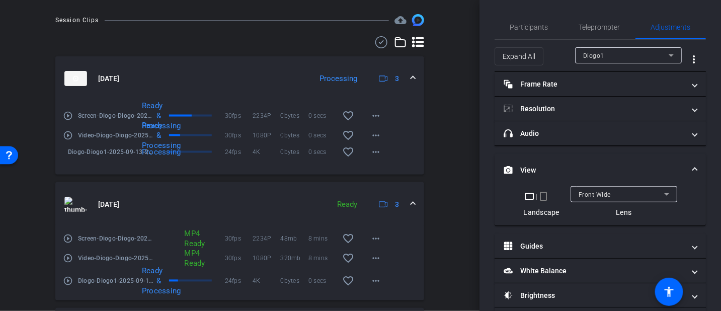
scroll to position [495, 0]
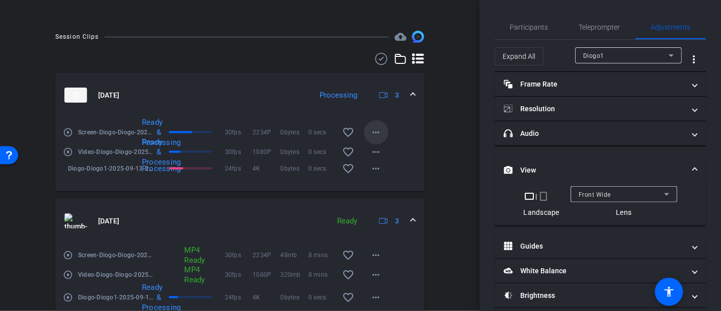
click at [365, 142] on span at bounding box center [376, 132] width 24 height 24
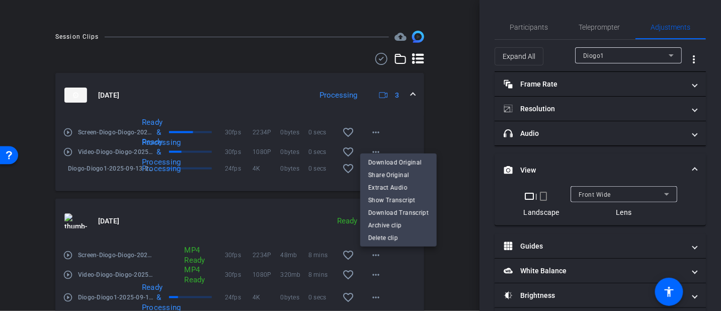
click at [431, 142] on div at bounding box center [360, 155] width 721 height 311
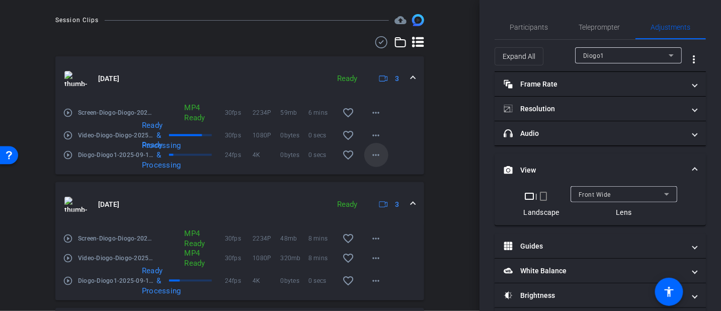
scroll to position [516, 0]
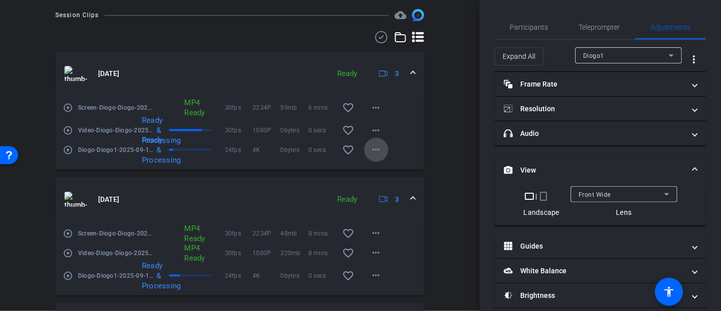
click at [373, 156] on mat-icon "more_horiz" at bounding box center [376, 150] width 12 height 12
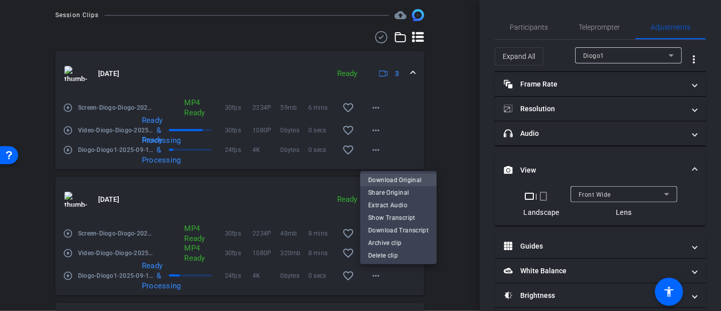
click at [384, 180] on span "Download Original" at bounding box center [398, 180] width 60 height 12
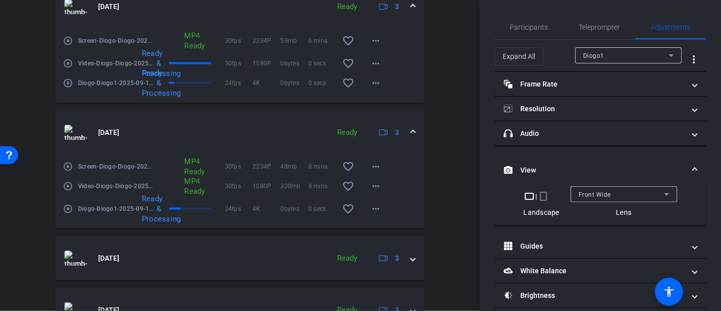
scroll to position [649, 0]
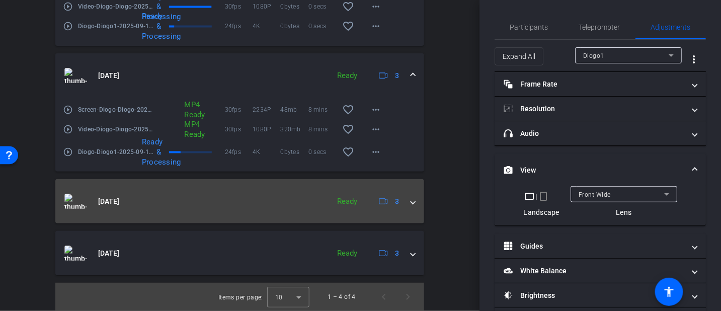
click at [413, 207] on mat-expansion-panel-header "[DATE] Ready 3" at bounding box center [239, 201] width 369 height 44
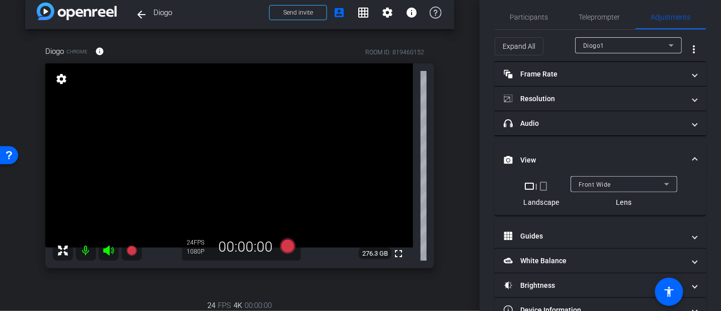
scroll to position [19, 0]
